Goal: Task Accomplishment & Management: Manage account settings

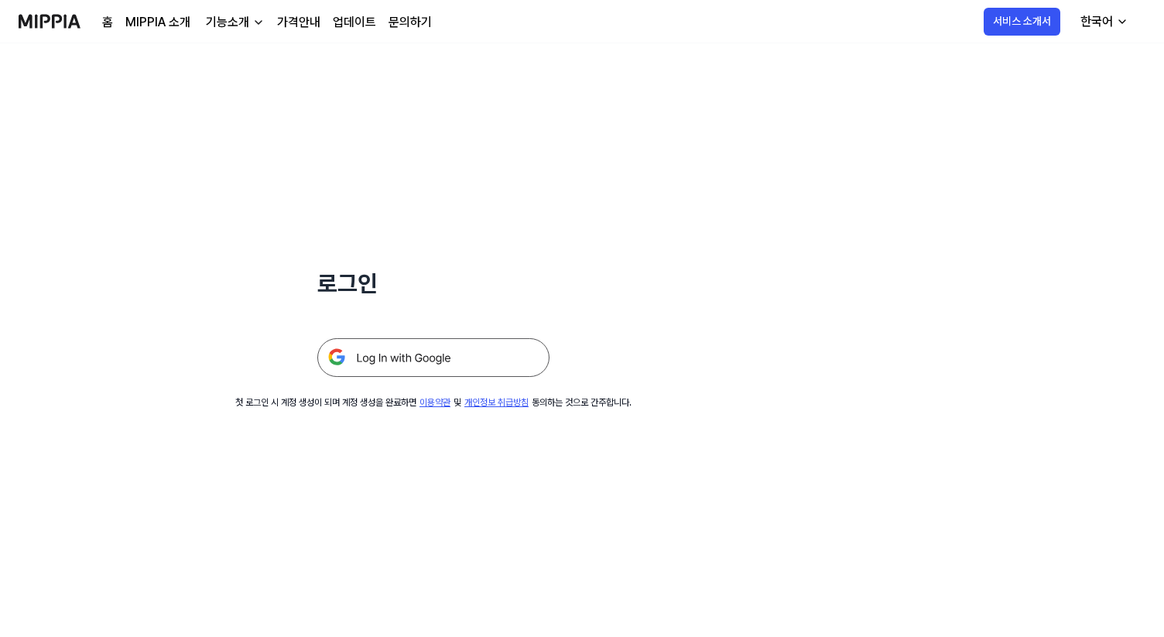
click at [424, 351] on img at bounding box center [433, 357] width 232 height 39
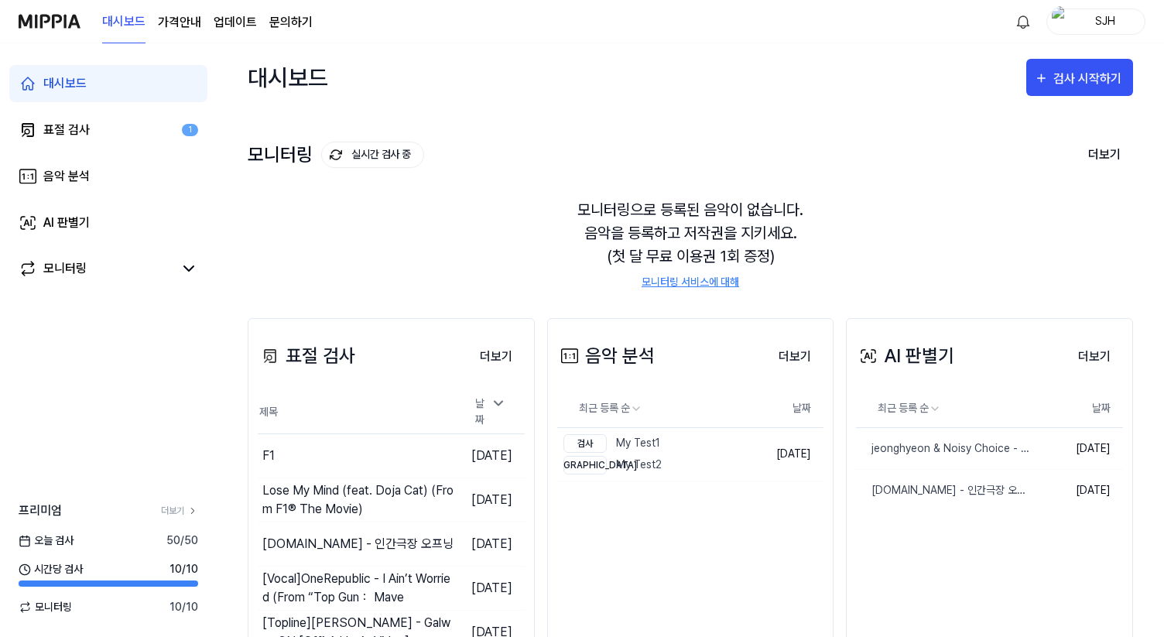
click at [117, 110] on div "대시보드 표절 검사 1 음악 분석 AI 판별기 모니터링" at bounding box center [108, 176] width 217 height 266
click at [119, 123] on link "표절 검사 1" at bounding box center [108, 129] width 198 height 37
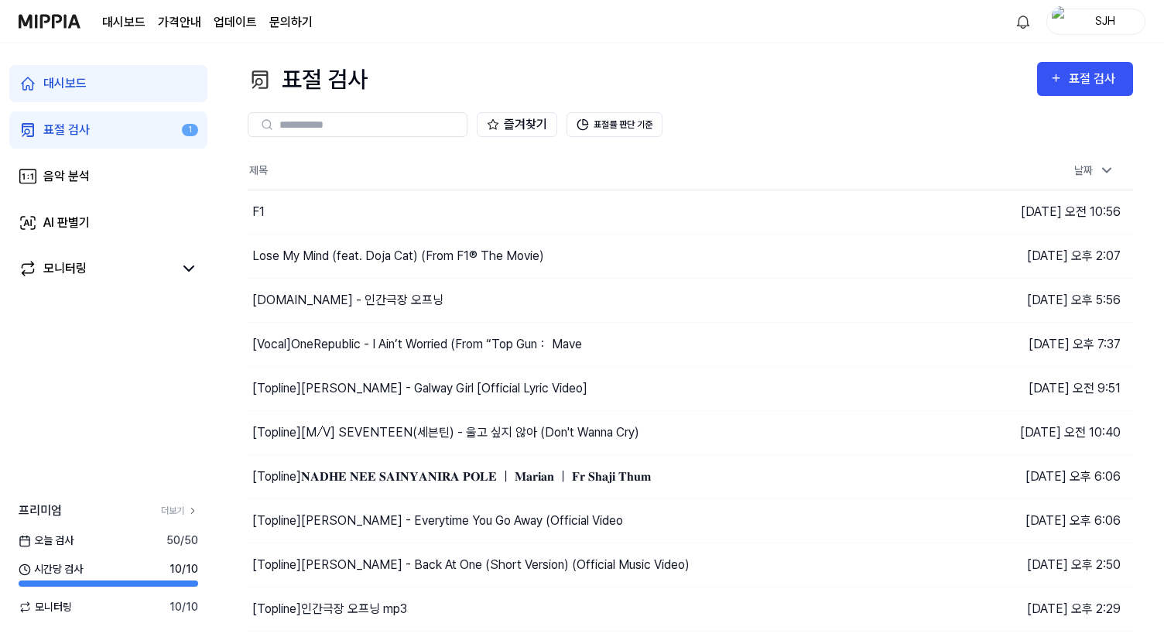
click at [121, 97] on link "대시보드" at bounding box center [108, 83] width 198 height 37
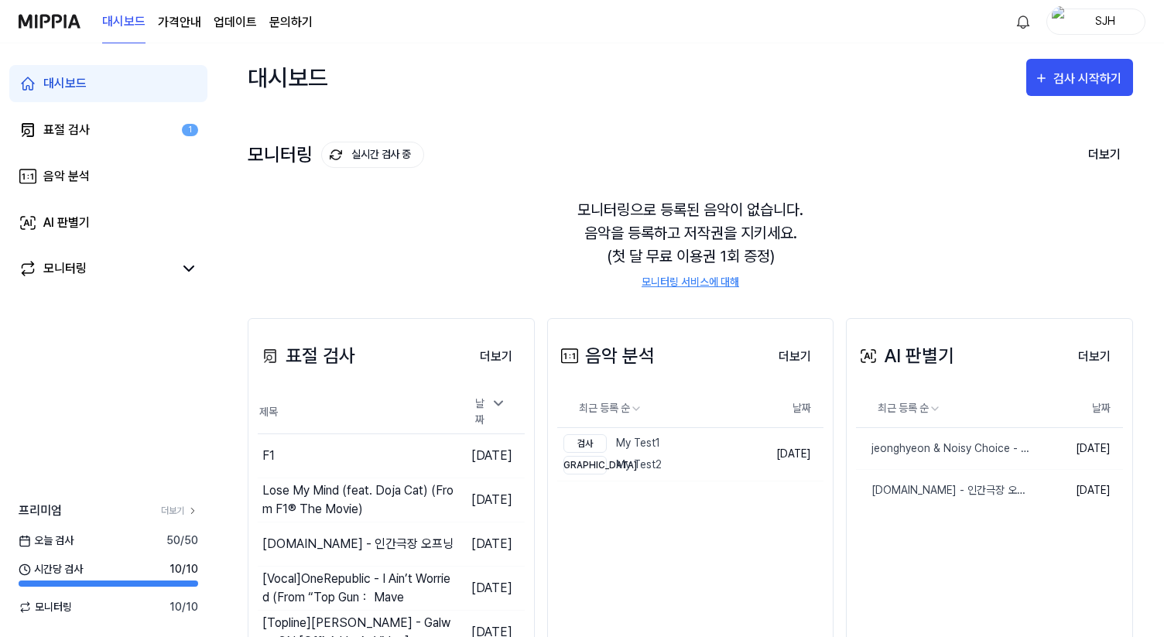
click at [119, 28] on link "대시보드" at bounding box center [123, 22] width 43 height 43
click at [1116, 29] on div "SJH" at bounding box center [1105, 20] width 60 height 17
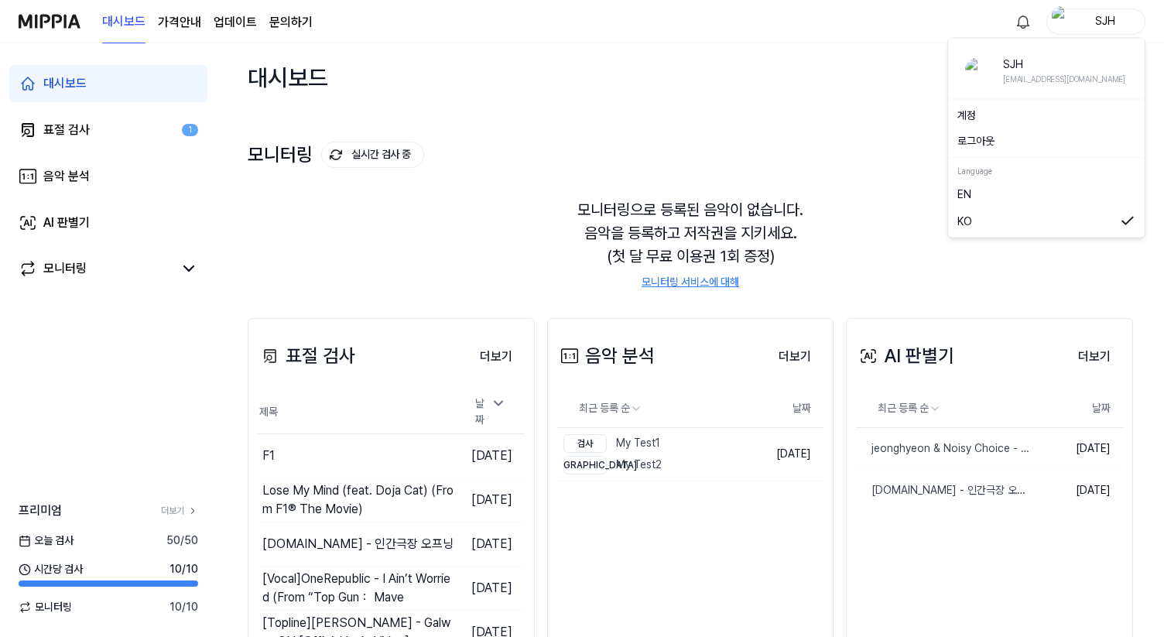
click at [998, 111] on link "계정" at bounding box center [1046, 116] width 178 height 16
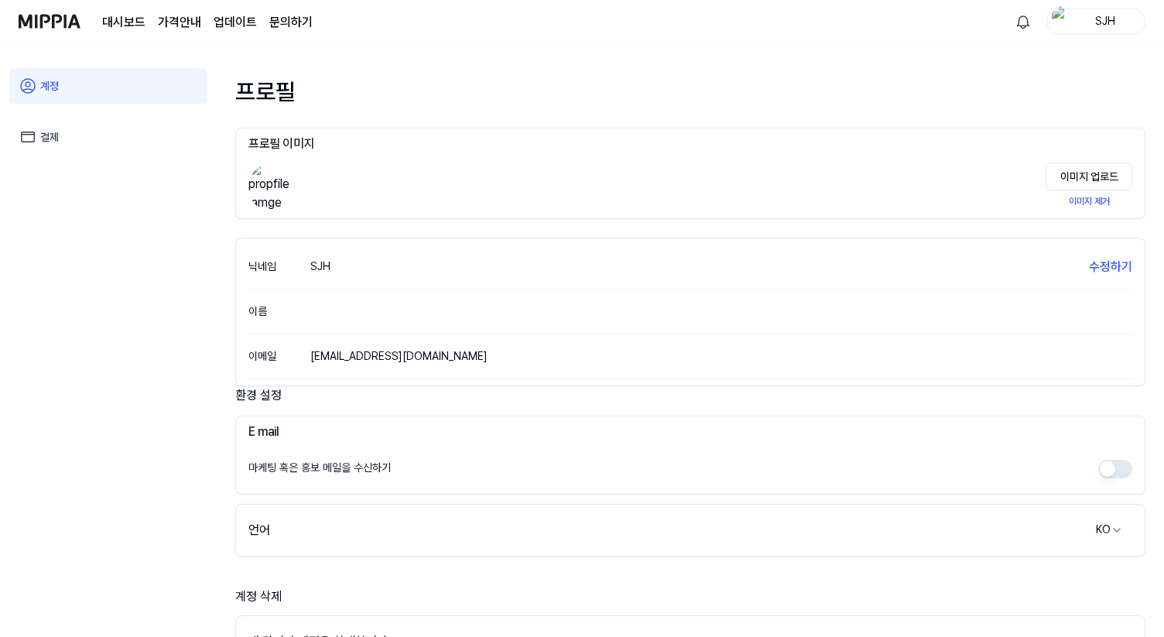
click at [120, 146] on link "결제" at bounding box center [108, 137] width 198 height 36
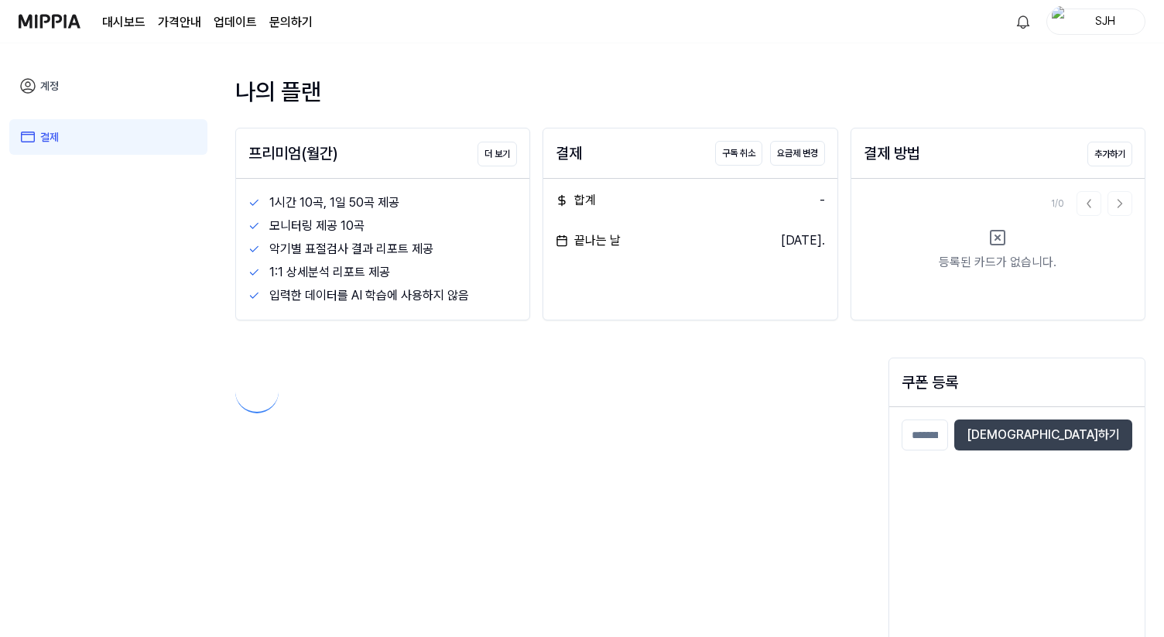
scroll to position [74, 0]
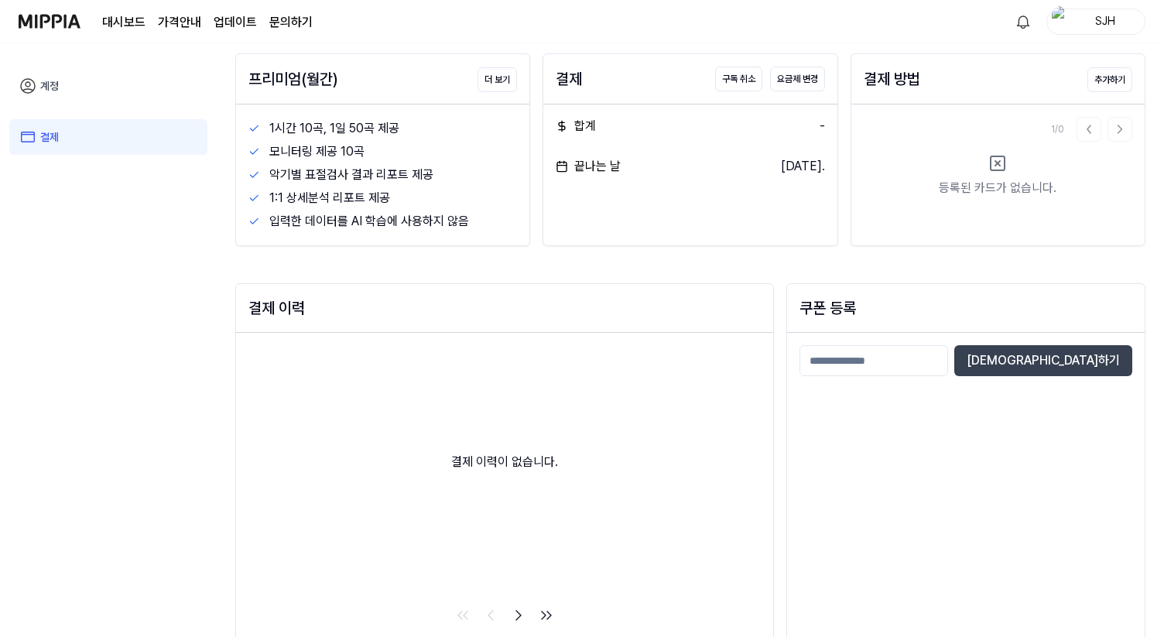
click at [155, 21] on div "대시보드 가격안내 업데이트 문의하기" at bounding box center [207, 21] width 210 height 43
click at [166, 21] on 버튼 "가격안내" at bounding box center [179, 22] width 43 height 19
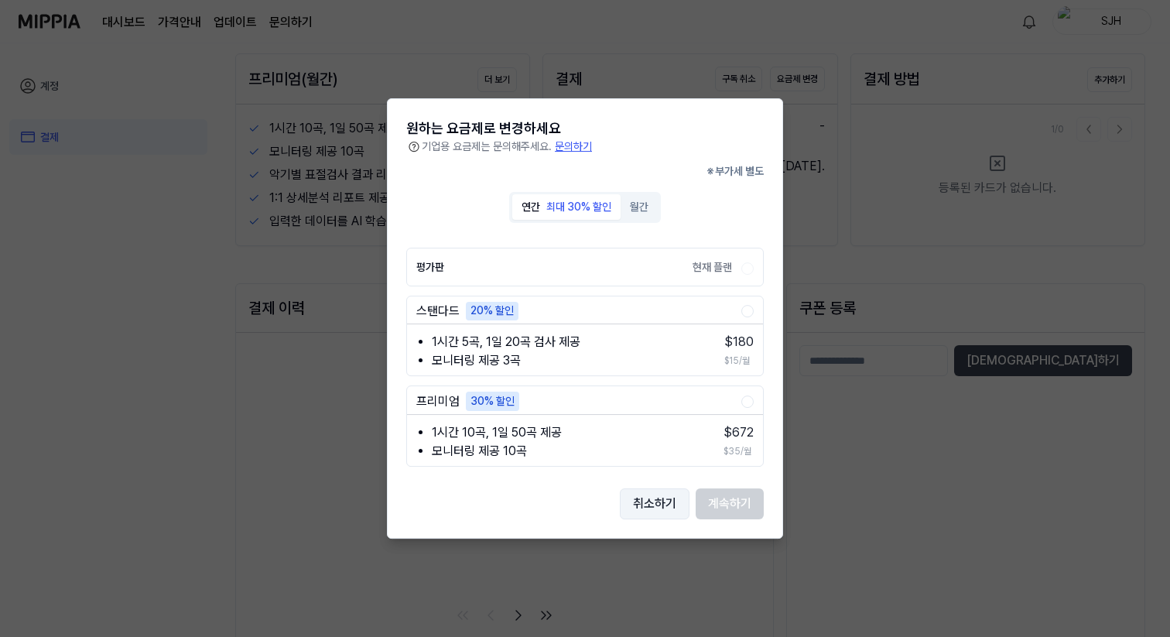
click at [656, 499] on button "취소하기" at bounding box center [655, 503] width 70 height 31
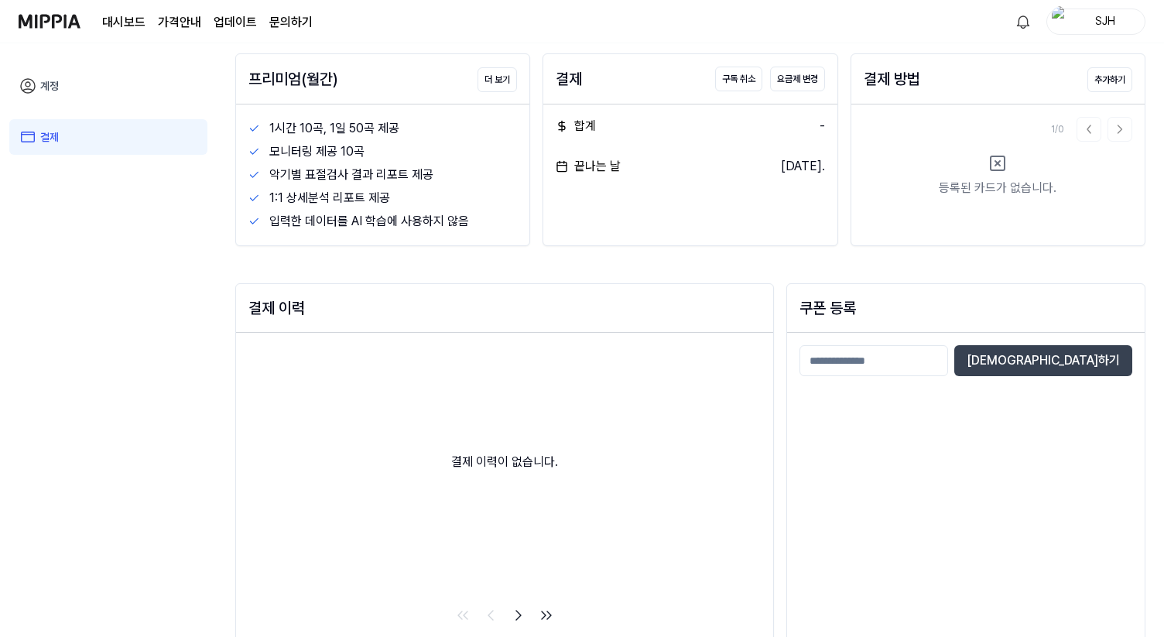
click at [119, 11] on div "대시보드 가격안내 업데이트 문의하기" at bounding box center [207, 21] width 210 height 43
click at [110, 19] on link "대시보드" at bounding box center [123, 22] width 43 height 19
